Goal: Information Seeking & Learning: Check status

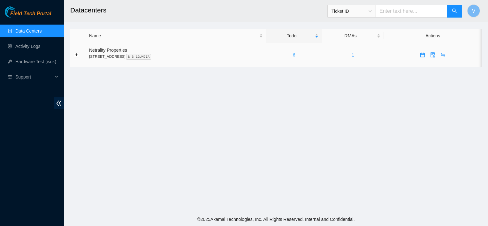
click at [295, 54] on link "6" at bounding box center [294, 54] width 3 height 5
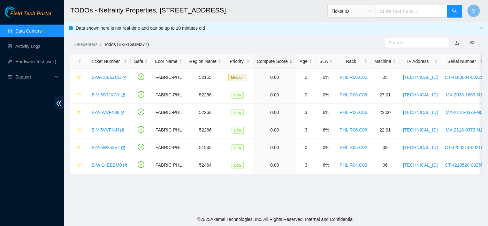
click at [419, 214] on footer "© 2025 Akamai Technologies, Inc. All Rights Reserved. Internal and Confidential." at bounding box center [276, 219] width 424 height 13
click at [358, 197] on main "TODOs - Netrality Properties, 401 N. Broad (Philadelphia) Ticket ID V Data show…" at bounding box center [276, 106] width 424 height 213
click at [314, 34] on div "Datacenters / Todos (B-3-1GUM277) /" at bounding box center [223, 30] width 318 height 36
click at [291, 30] on div "Datacenters / Todos (B-3-1GUM277) /" at bounding box center [223, 30] width 318 height 36
click at [280, 42] on ol "Datacenters / Todos (B-3-1GUM277) /" at bounding box center [227, 44] width 308 height 7
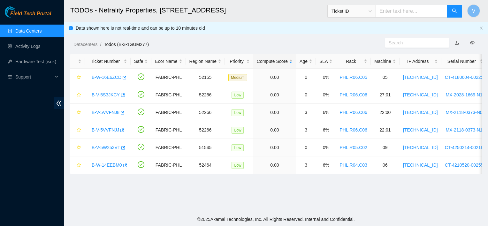
click at [317, 34] on div "Datacenters / Todos (B-3-1GUM277) /" at bounding box center [223, 30] width 318 height 36
click at [256, 36] on div "Datacenters / Todos (B-3-1GUM277) /" at bounding box center [223, 30] width 318 height 36
click at [481, 31] on div "Data shown here is not real-time and can be up to 10 minutes old" at bounding box center [276, 28] width 424 height 12
click at [480, 29] on icon "close" at bounding box center [481, 28] width 4 height 4
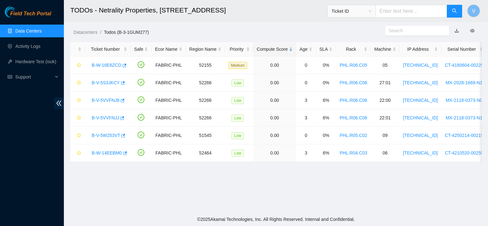
click at [329, 27] on div "Datacenters / Todos (B-3-1GUM277) /" at bounding box center [223, 18] width 318 height 36
click at [104, 154] on link "B-W-14EEBM0" at bounding box center [107, 152] width 30 height 5
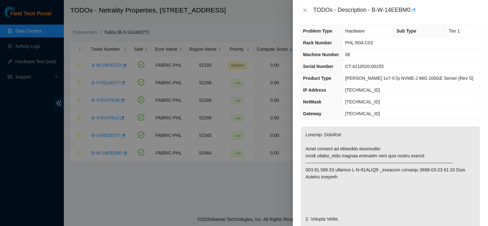
scroll to position [1, 0]
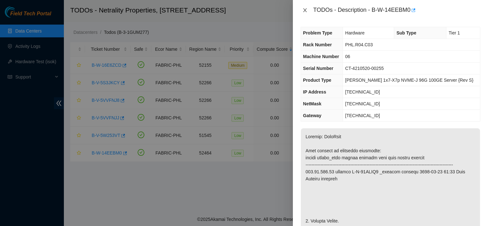
click at [304, 10] on icon "close" at bounding box center [305, 10] width 4 height 4
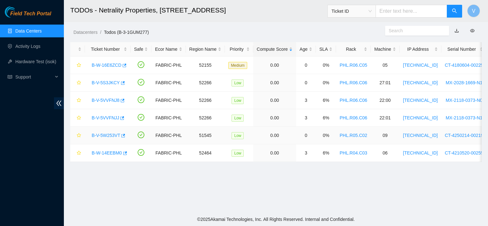
click at [105, 135] on link "B-V-5W253VT" at bounding box center [106, 135] width 28 height 5
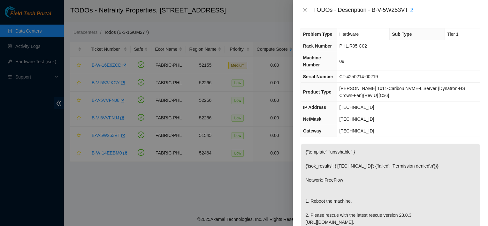
scroll to position [0, 0]
click at [306, 11] on icon "close" at bounding box center [305, 10] width 4 height 4
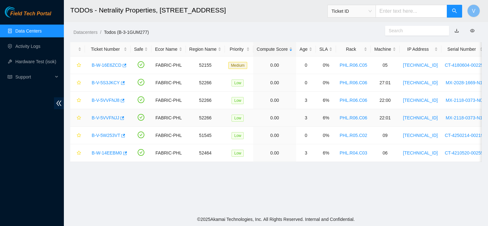
click at [101, 117] on link "B-V-5VVFNJJ" at bounding box center [105, 117] width 27 height 5
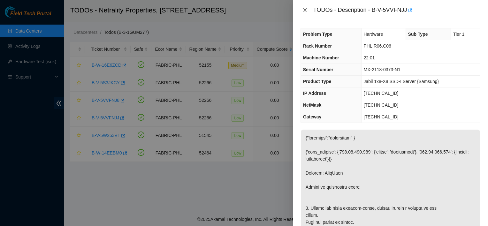
click at [305, 9] on icon "close" at bounding box center [304, 10] width 5 height 5
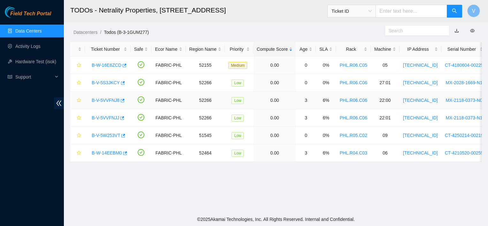
click at [99, 100] on link "B-V-5VVFNJ8" at bounding box center [106, 100] width 28 height 5
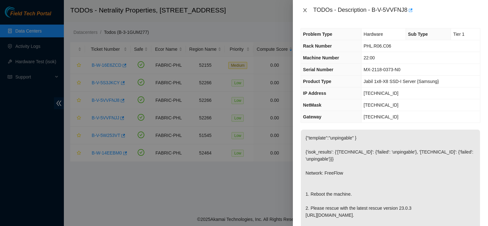
click at [301, 13] on button "Close" at bounding box center [304, 10] width 9 height 6
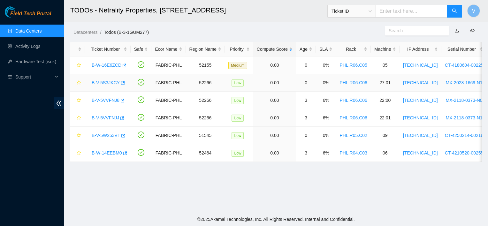
click at [96, 81] on link "B-V-5S3JKCY" at bounding box center [106, 82] width 28 height 5
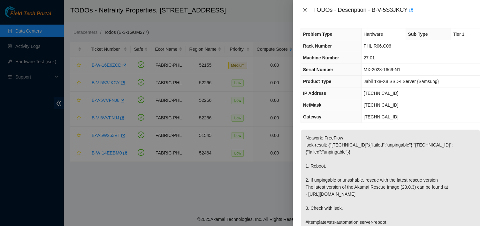
click at [304, 10] on icon "close" at bounding box center [305, 10] width 4 height 4
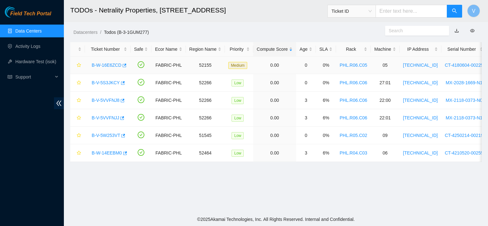
click at [109, 63] on link "B-W-16E6ZCD" at bounding box center [107, 65] width 30 height 5
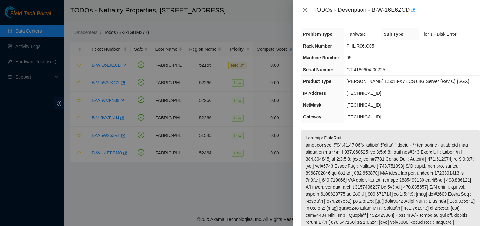
click at [306, 10] on icon "close" at bounding box center [304, 10] width 5 height 5
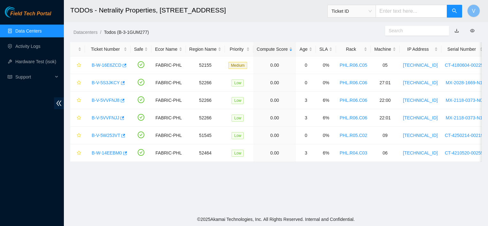
click at [258, 22] on div "Datacenters / Todos (B-3-1GUM277) /" at bounding box center [223, 18] width 318 height 36
